Goal: Transaction & Acquisition: Obtain resource

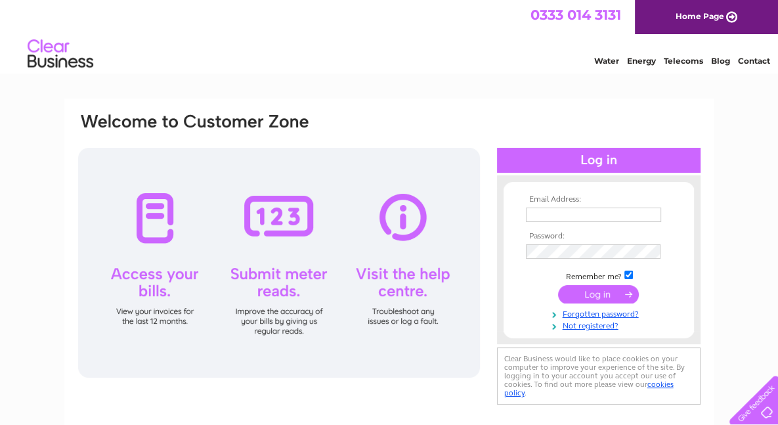
type input "sean2andrea@gmail.com"
click at [589, 293] on input "submit" at bounding box center [598, 294] width 81 height 18
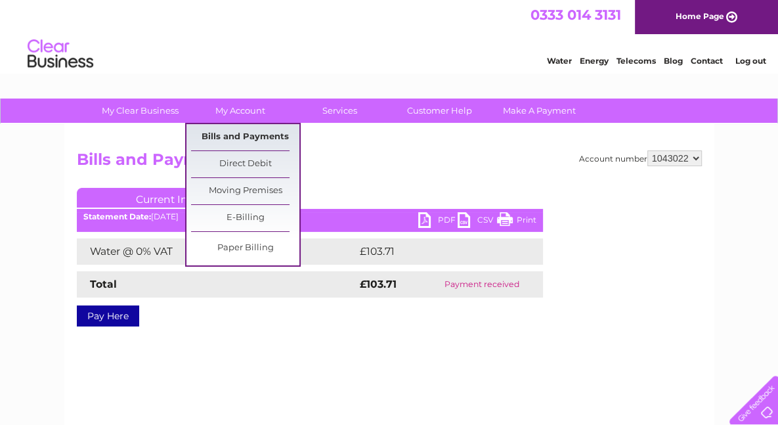
click at [222, 142] on link "Bills and Payments" at bounding box center [245, 137] width 108 height 26
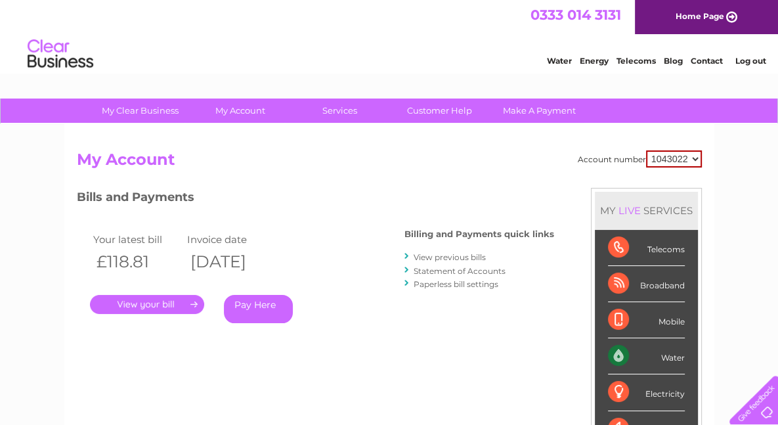
click at [188, 300] on link "." at bounding box center [147, 304] width 114 height 19
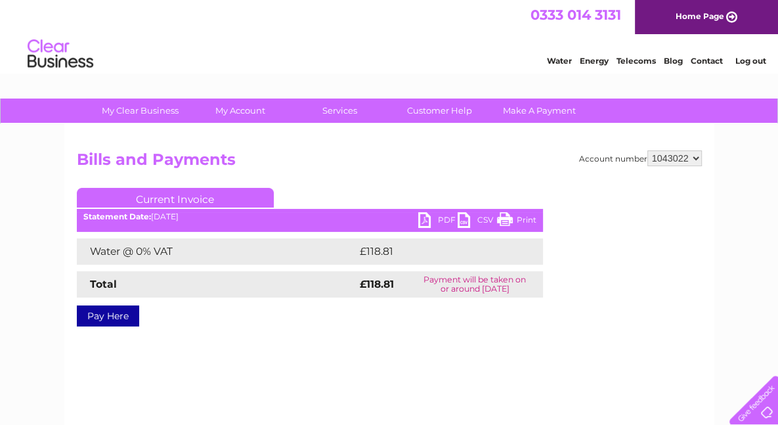
click at [437, 219] on link "PDF" at bounding box center [437, 221] width 39 height 19
